Goal: Task Accomplishment & Management: Use online tool/utility

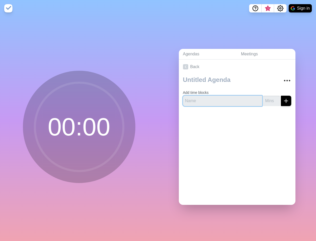
click at [202, 98] on input "text" at bounding box center [222, 101] width 79 height 10
type input "Marietta Work"
type input "-1"
click at [274, 101] on input "-1" at bounding box center [271, 101] width 17 height 10
type input "60"
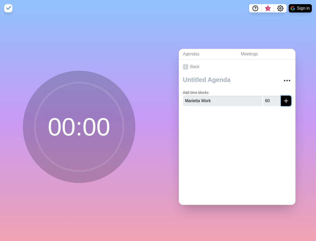
click at [284, 102] on icon "submit" at bounding box center [286, 101] width 6 height 6
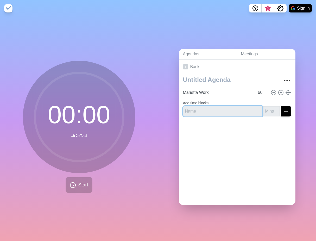
click at [216, 110] on input "text" at bounding box center [222, 111] width 79 height 10
type input "[PERSON_NAME] Work"
click at [268, 112] on input "number" at bounding box center [271, 111] width 17 height 10
type input "60"
click at [286, 111] on icon "submit" at bounding box center [286, 111] width 6 height 6
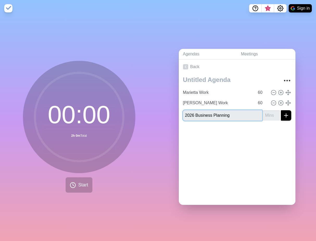
type input "2026 Business Planning"
click at [267, 115] on input "number" at bounding box center [271, 115] width 17 height 10
type input "60"
click at [285, 114] on icon "submit" at bounding box center [286, 115] width 6 height 6
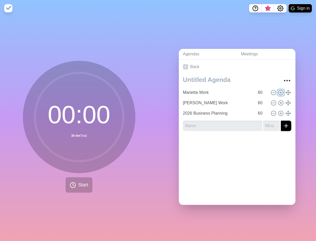
click at [282, 94] on circle at bounding box center [280, 92] width 5 height 5
type input "Marietta Work"
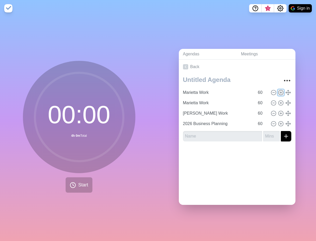
click at [282, 94] on circle at bounding box center [280, 92] width 5 height 5
type input "Marietta Work"
type input "[PERSON_NAME] Work"
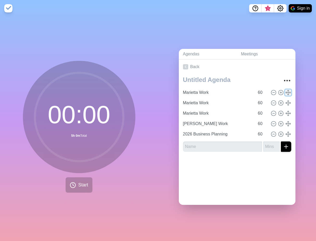
click at [286, 93] on polyline at bounding box center [285, 93] width 1 height 2
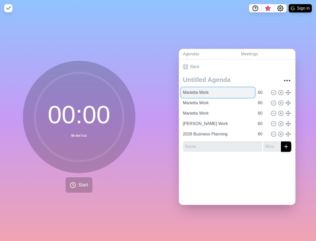
click at [221, 95] on input "Marietta Work" at bounding box center [218, 92] width 74 height 10
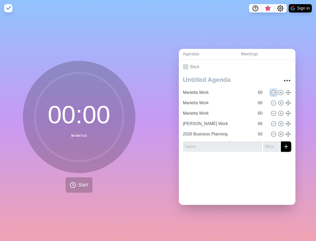
click at [275, 92] on icon at bounding box center [273, 93] width 6 height 6
type input "[PERSON_NAME] Work"
type input "2026 Business Planning"
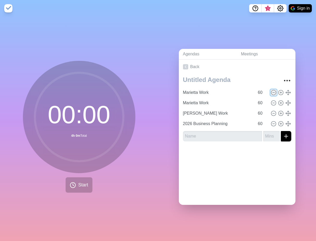
click at [275, 92] on icon at bounding box center [273, 93] width 6 height 6
type input "[PERSON_NAME] Work"
type input "2026 Business Planning"
click at [275, 92] on icon at bounding box center [273, 93] width 6 height 6
type input "[PERSON_NAME] Work"
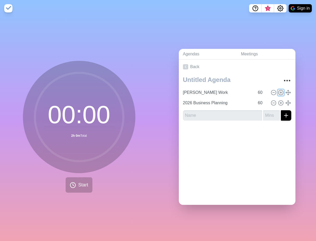
click at [280, 91] on icon at bounding box center [281, 93] width 6 height 6
type input "[PERSON_NAME] Work"
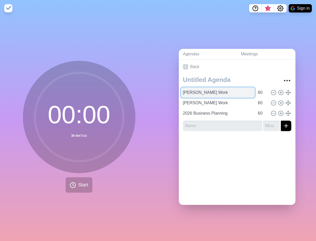
click at [214, 95] on input "[PERSON_NAME] Work" at bounding box center [218, 92] width 74 height 10
type input "N"
click at [191, 94] on input "[PERSON_NAME]" at bounding box center [218, 92] width 74 height 10
click at [206, 95] on input "Marietta" at bounding box center [218, 92] width 74 height 10
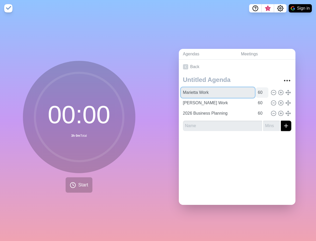
type input "Marietta Work"
click at [258, 92] on input "60" at bounding box center [262, 92] width 12 height 10
click at [265, 91] on input "61" at bounding box center [262, 92] width 12 height 10
click at [265, 91] on input "62" at bounding box center [262, 92] width 12 height 10
click at [265, 91] on input "63" at bounding box center [262, 92] width 12 height 10
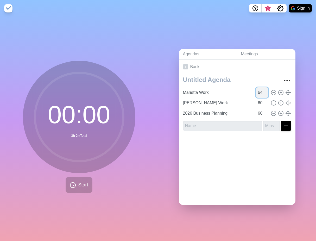
click at [265, 91] on input "64" at bounding box center [262, 92] width 12 height 10
click at [265, 91] on input "65" at bounding box center [262, 92] width 12 height 10
click at [265, 91] on input "66" at bounding box center [262, 92] width 12 height 10
click at [265, 91] on input "67" at bounding box center [262, 92] width 12 height 10
click at [265, 91] on input "68" at bounding box center [262, 92] width 12 height 10
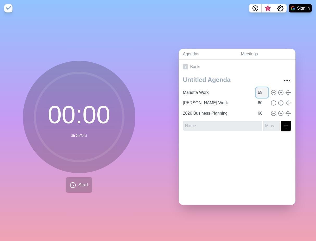
click at [265, 91] on input "69" at bounding box center [262, 92] width 12 height 10
click at [265, 91] on input "70" at bounding box center [262, 92] width 12 height 10
click at [265, 91] on input "71" at bounding box center [262, 92] width 12 height 10
click at [265, 91] on input "72" at bounding box center [262, 92] width 12 height 10
click at [265, 91] on input "73" at bounding box center [262, 92] width 12 height 10
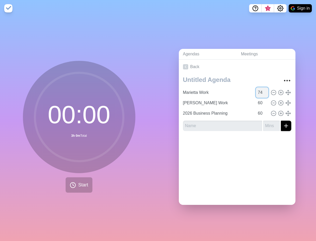
click at [265, 91] on input "74" at bounding box center [262, 92] width 12 height 10
type input "75"
click at [265, 91] on input "75" at bounding box center [262, 92] width 12 height 10
click at [248, 53] on link "Meetings" at bounding box center [266, 54] width 59 height 11
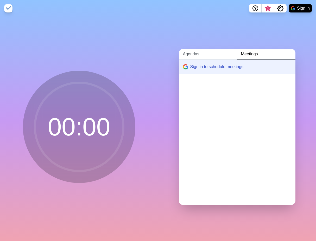
click at [195, 52] on link "Agendas" at bounding box center [208, 54] width 58 height 11
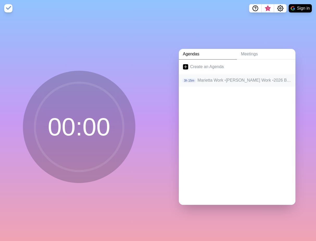
click at [208, 78] on p "Marietta Work • [PERSON_NAME] Work • 2026 Business Planning" at bounding box center [244, 80] width 94 height 6
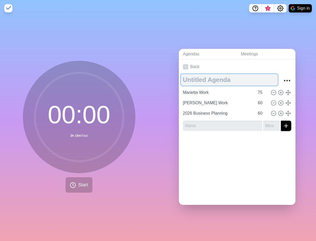
click at [191, 81] on textarea at bounding box center [229, 79] width 97 height 11
type textarea "D"
type textarea "9-16 Morning"
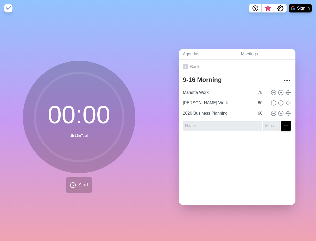
click at [161, 60] on div "Agendas Meetings Back 9-16 Morning Marietta Work 75 [PERSON_NAME] Work 60 2026 …" at bounding box center [237, 129] width 158 height 224
click at [81, 185] on span "Start" at bounding box center [83, 185] width 10 height 7
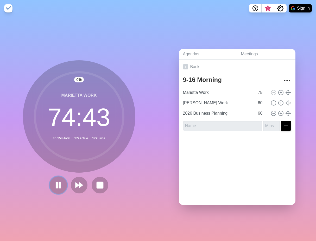
click at [54, 187] on icon at bounding box center [58, 185] width 9 height 9
click at [205, 127] on input "text" at bounding box center [222, 126] width 79 height 10
type input "C"
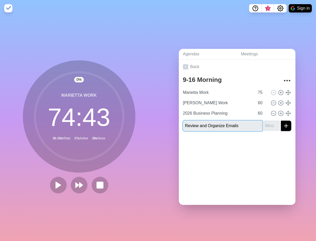
type input "Review and Organize Emails"
click at [268, 128] on input "number" at bounding box center [271, 126] width 17 height 10
type input "30"
click at [281, 121] on button "submit" at bounding box center [286, 126] width 10 height 10
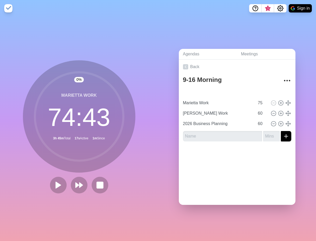
type input "Marietta Work"
type input "75"
type input "[PERSON_NAME] Work"
type input "2026 Business Planning"
type input "60"
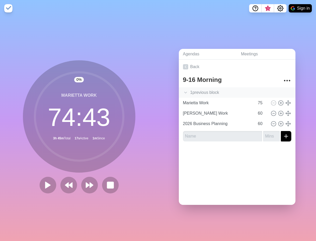
click at [209, 93] on div "1 previous block" at bounding box center [237, 92] width 117 height 10
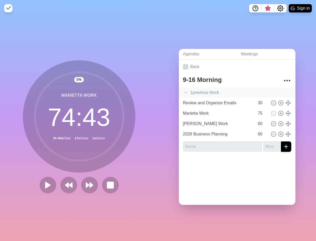
click at [213, 91] on div "1 previous block" at bounding box center [237, 92] width 117 height 10
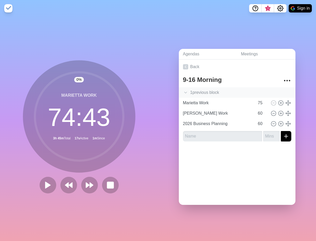
click at [213, 91] on div "1 previous block" at bounding box center [237, 92] width 117 height 10
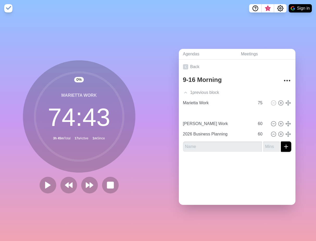
type input "Review and Organize Emails"
type input "30"
type input "Marietta Work"
type input "75"
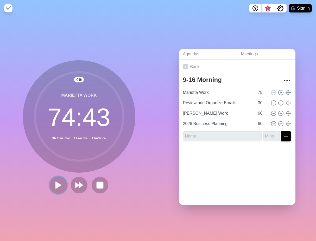
click at [56, 182] on polygon at bounding box center [58, 185] width 5 height 7
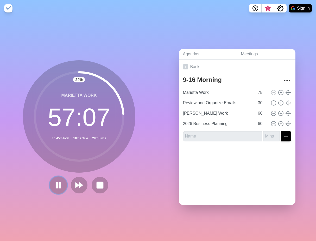
click at [58, 185] on icon at bounding box center [58, 185] width 9 height 9
click at [58, 185] on polygon at bounding box center [58, 185] width 5 height 6
click at [58, 189] on icon at bounding box center [58, 185] width 9 height 9
click at [58, 189] on icon at bounding box center [58, 185] width 8 height 8
click at [55, 184] on icon at bounding box center [58, 185] width 9 height 9
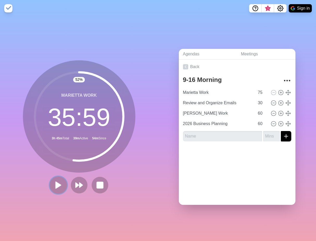
click at [58, 187] on icon at bounding box center [58, 185] width 9 height 9
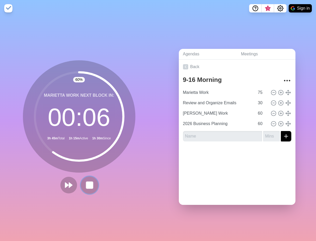
click at [91, 184] on rect at bounding box center [89, 185] width 7 height 7
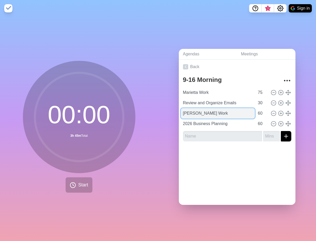
click at [214, 113] on input "[PERSON_NAME] Work" at bounding box center [218, 113] width 74 height 10
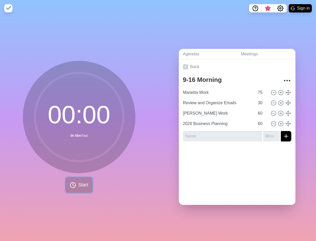
click at [81, 186] on span "Start" at bounding box center [83, 185] width 10 height 7
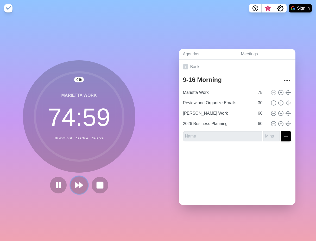
click at [80, 189] on button at bounding box center [78, 184] width 17 height 17
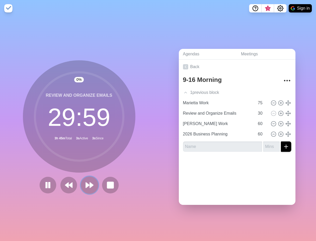
click at [88, 187] on icon at bounding box center [89, 185] width 9 height 9
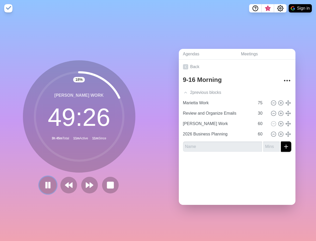
click at [49, 186] on rect at bounding box center [49, 185] width 2 height 6
click at [44, 184] on icon at bounding box center [47, 185] width 9 height 9
